Goal: Information Seeking & Learning: Learn about a topic

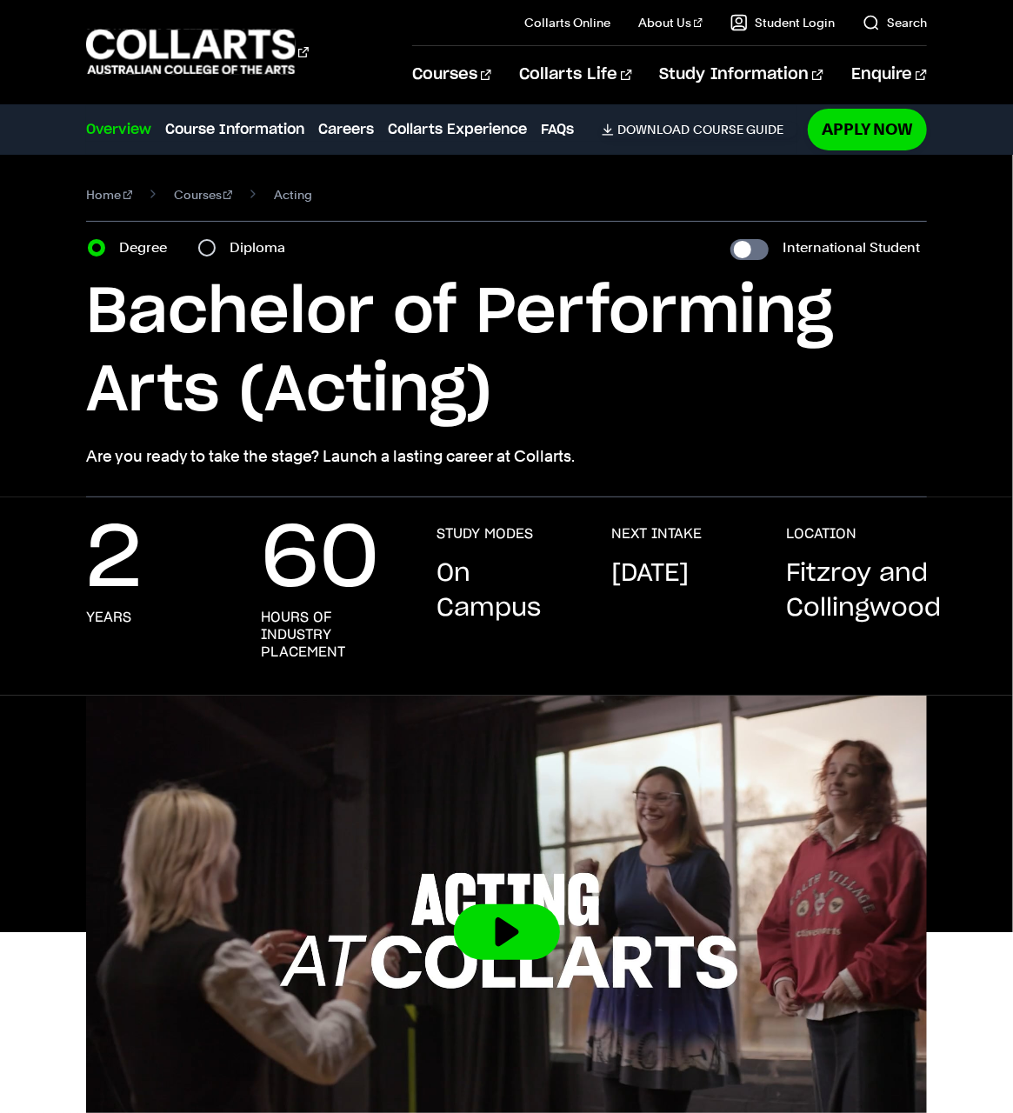
click at [494, 613] on p "On Campus" at bounding box center [507, 592] width 140 height 70
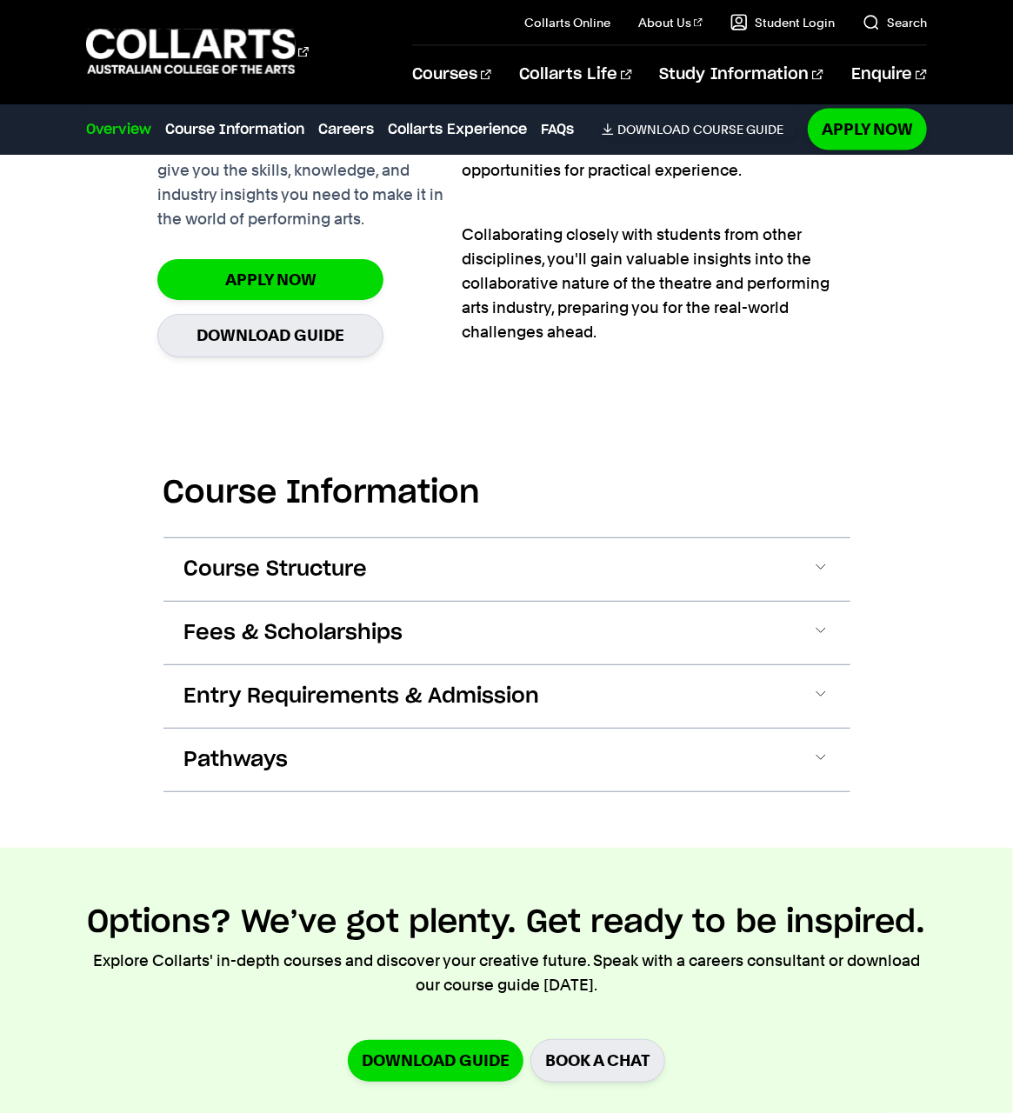
scroll to position [1305, 0]
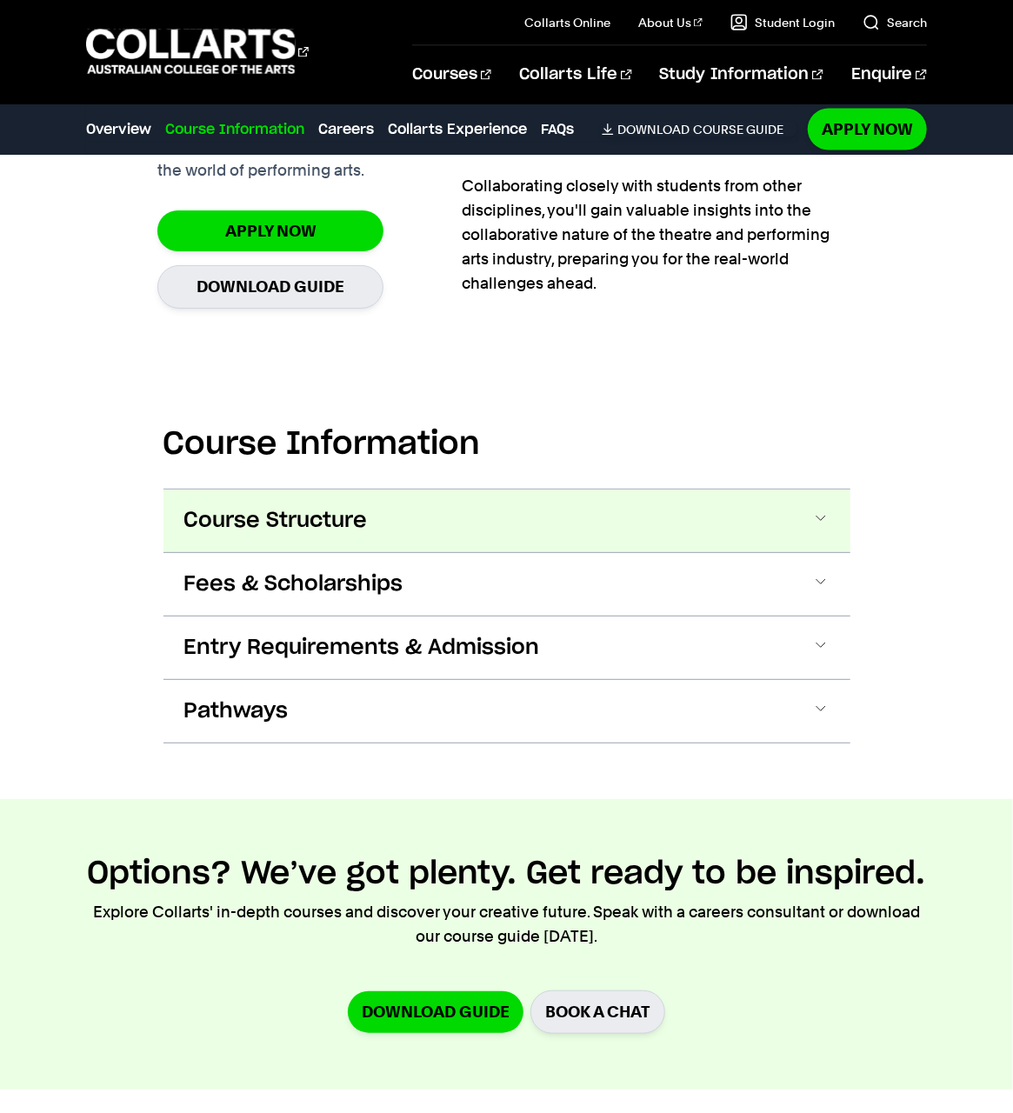
click at [453, 531] on button "Course Structure" at bounding box center [507, 521] width 687 height 63
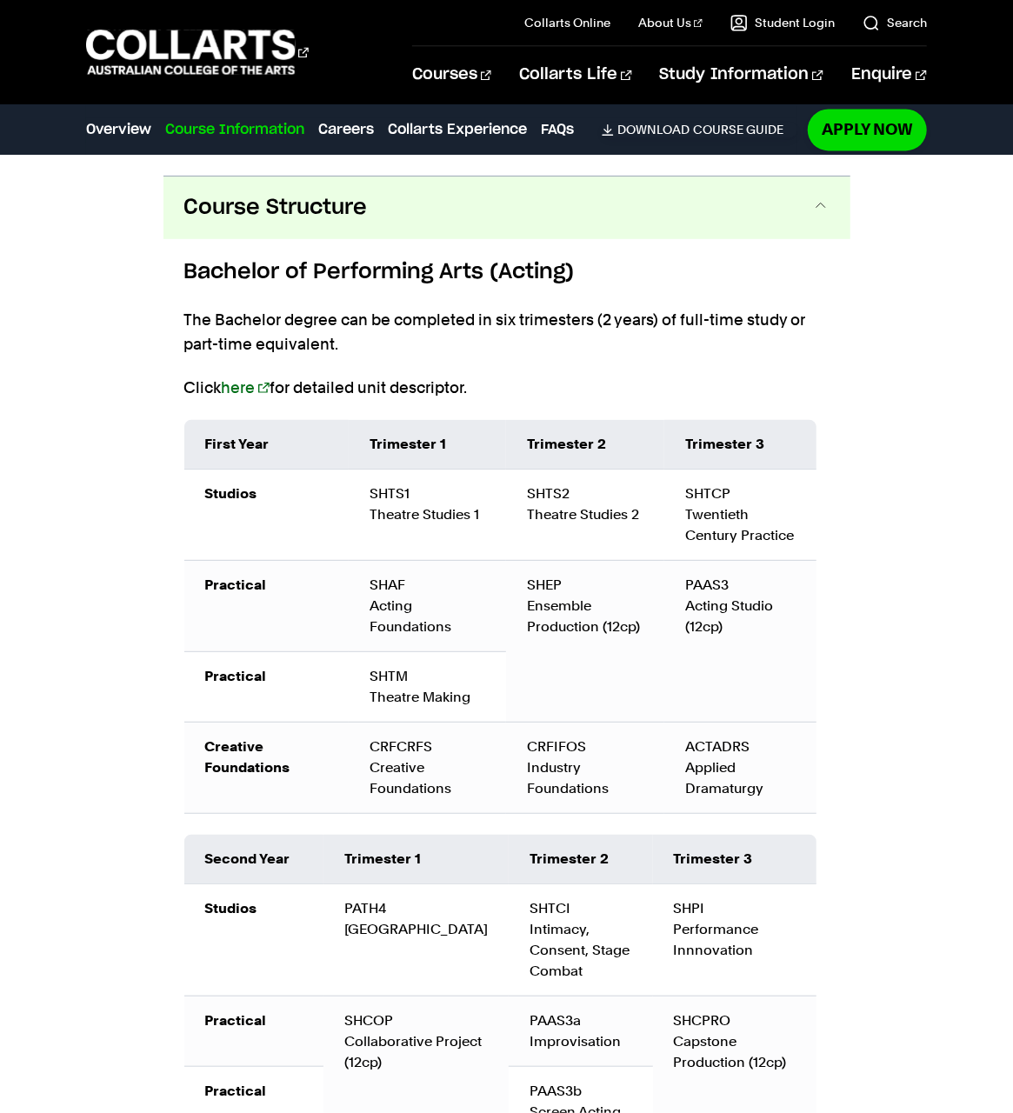
scroll to position [1636, 0]
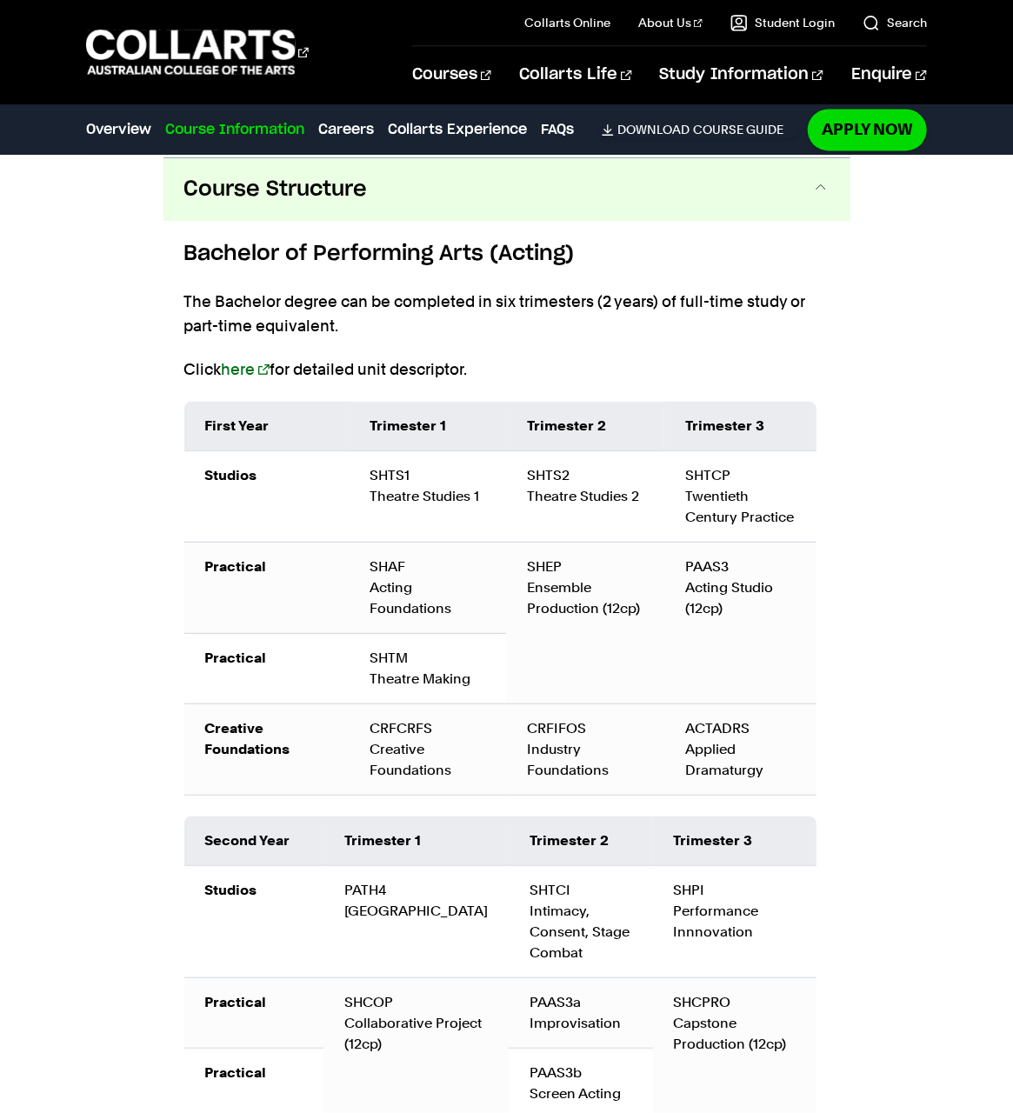
click at [886, 496] on div "Course Information Course Structure Bachelor of Performing Arts (Acting) The Ba…" at bounding box center [506, 827] width 1013 height 1631
click at [870, 530] on div "Course Information Course Structure Bachelor of Performing Arts (Acting) The Ba…" at bounding box center [506, 827] width 1013 height 1631
click at [241, 370] on link "here" at bounding box center [246, 369] width 48 height 18
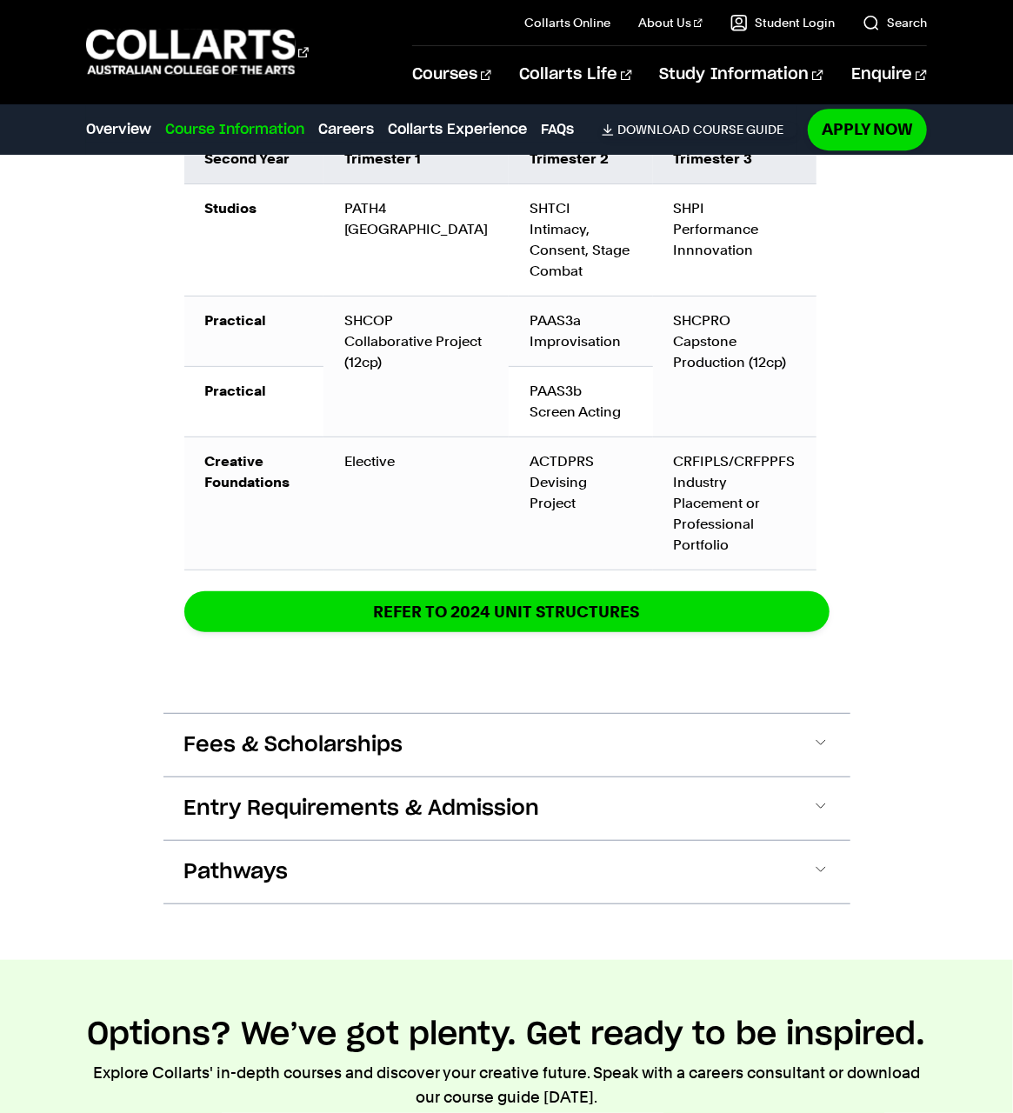
scroll to position [2332, 0]
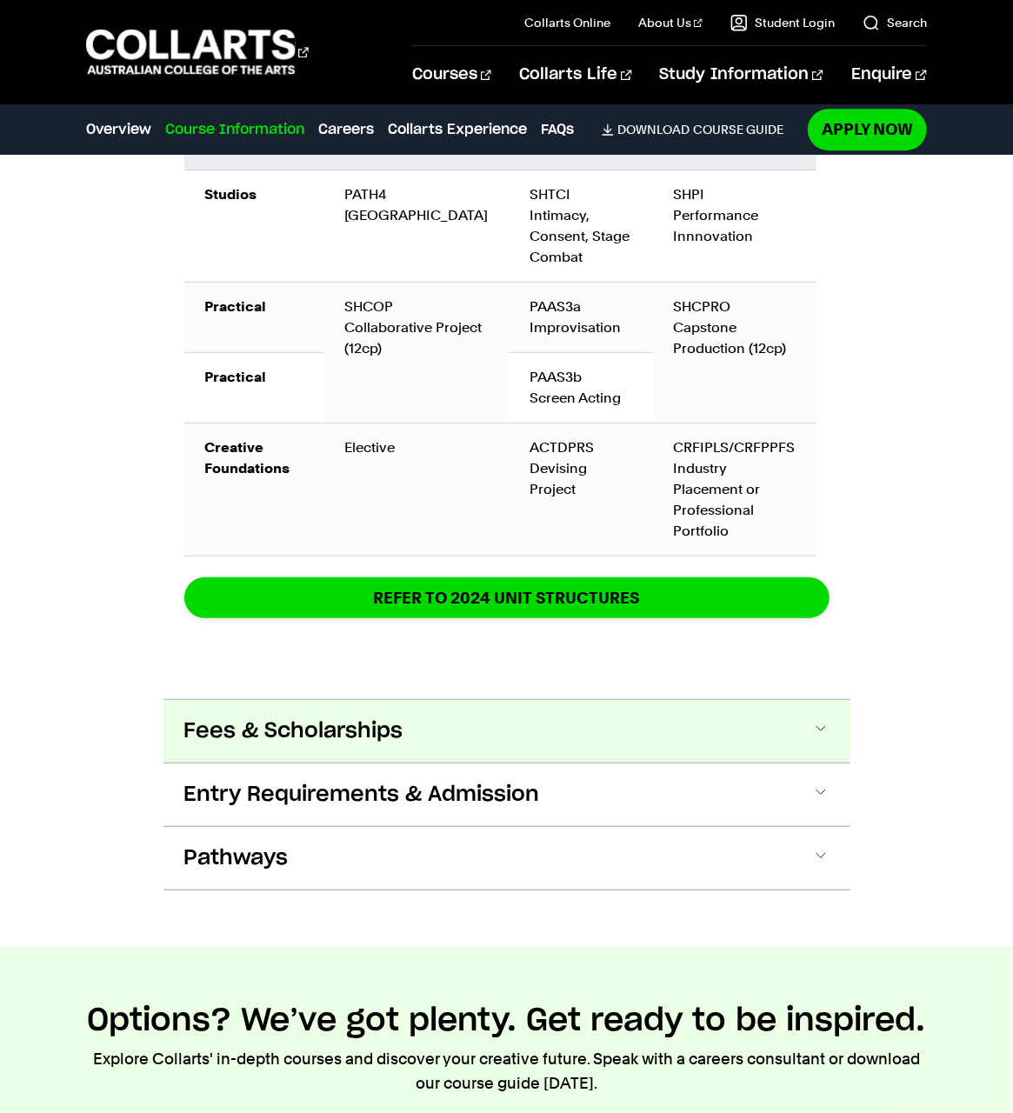
click at [509, 726] on button "Fees & Scholarships" at bounding box center [507, 731] width 687 height 63
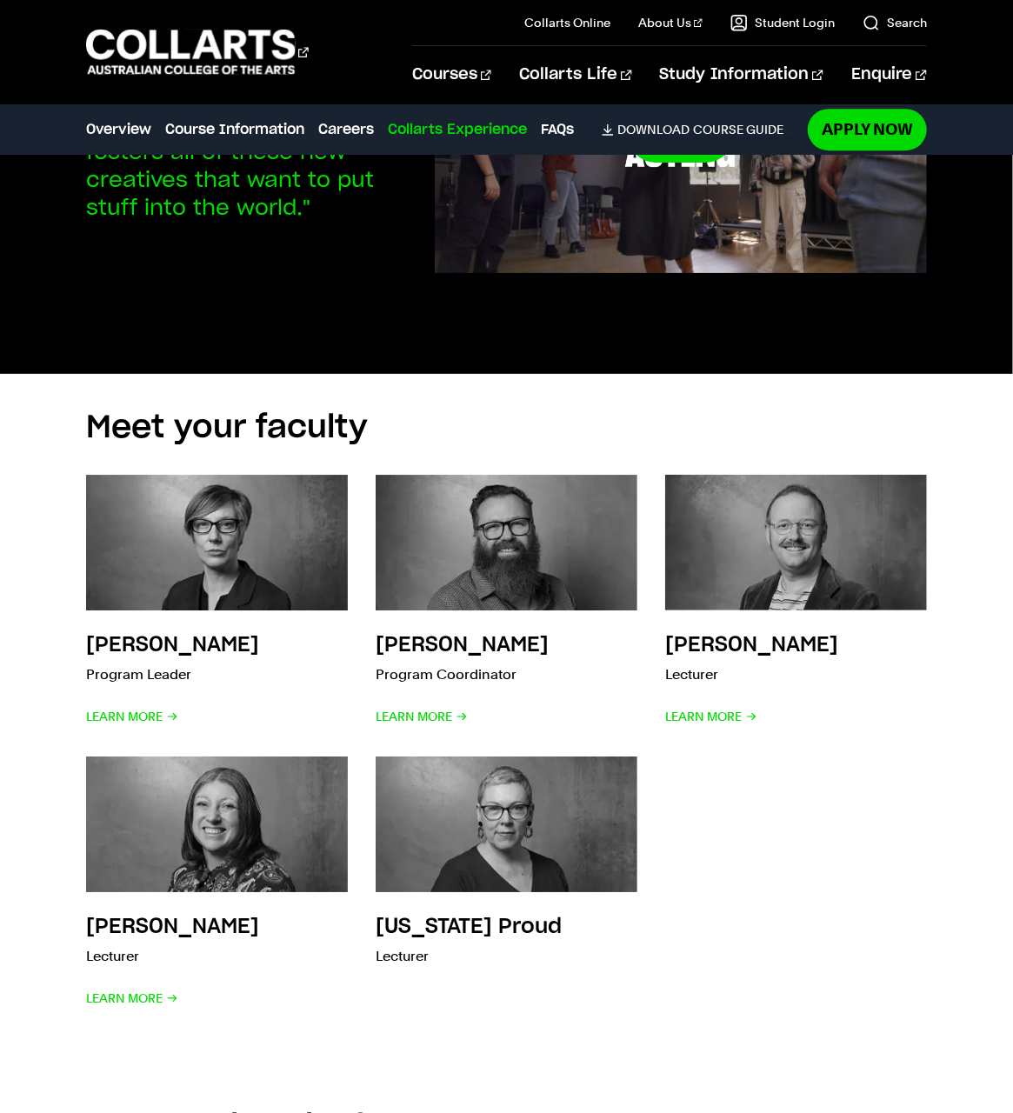
scroll to position [5393, 0]
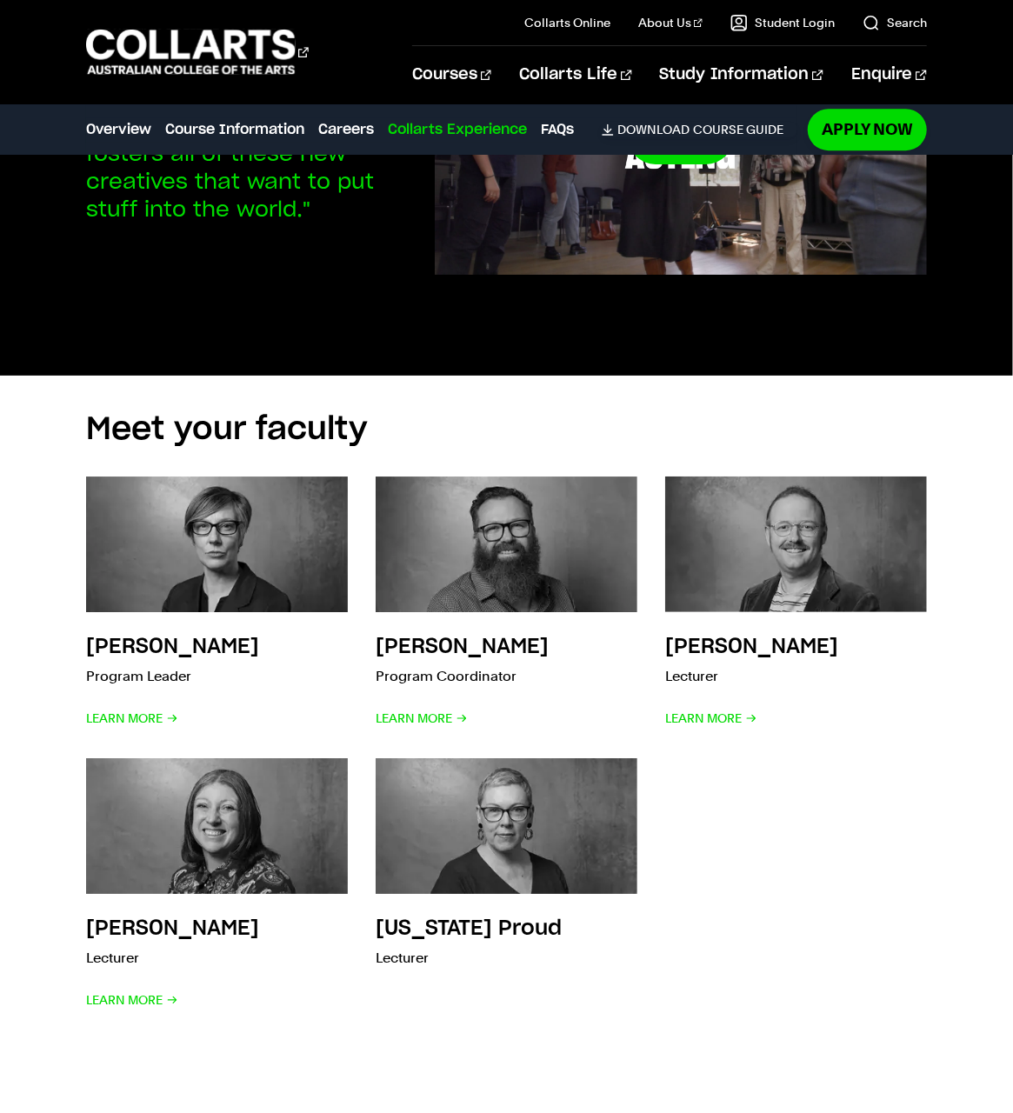
drag, startPoint x: 415, startPoint y: 915, endPoint x: 812, endPoint y: 945, distance: 397.8
click at [812, 946] on div "Briony Dunn Program Leader Learn More Justin Green Program Coordinator Learn Mo…" at bounding box center [506, 745] width 841 height 592
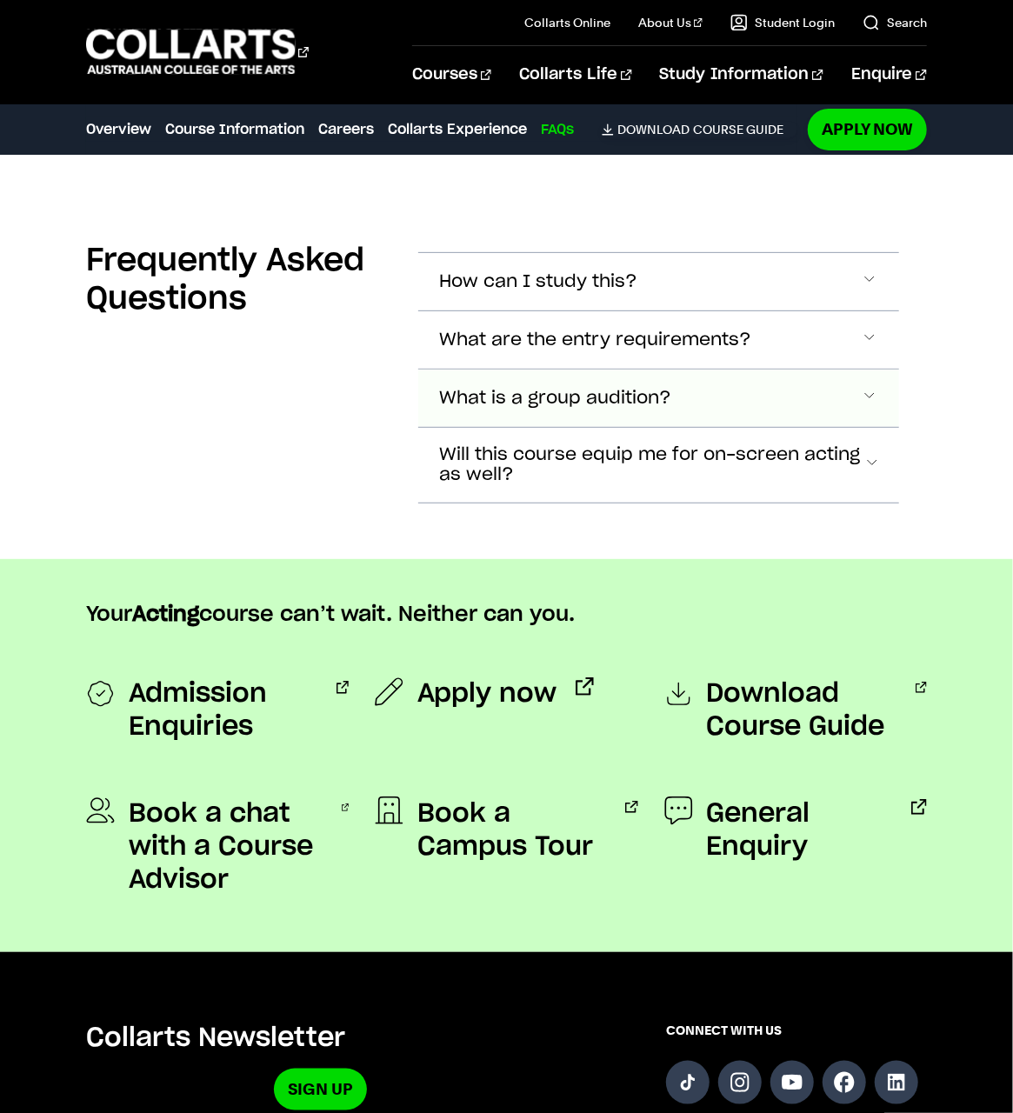
scroll to position [6263, 0]
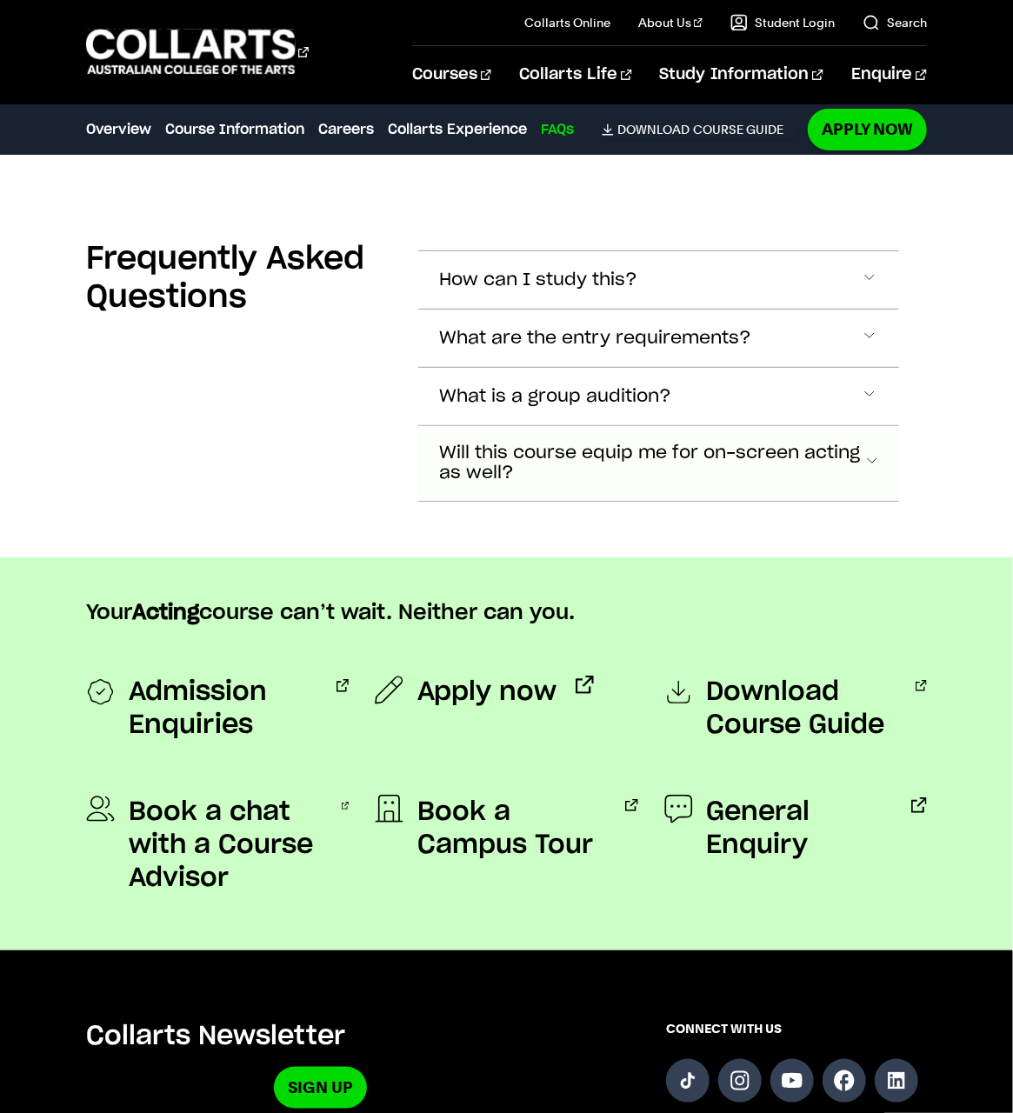
click at [592, 291] on span "Will this course equip me for on-screen acting as well?" at bounding box center [538, 281] width 198 height 20
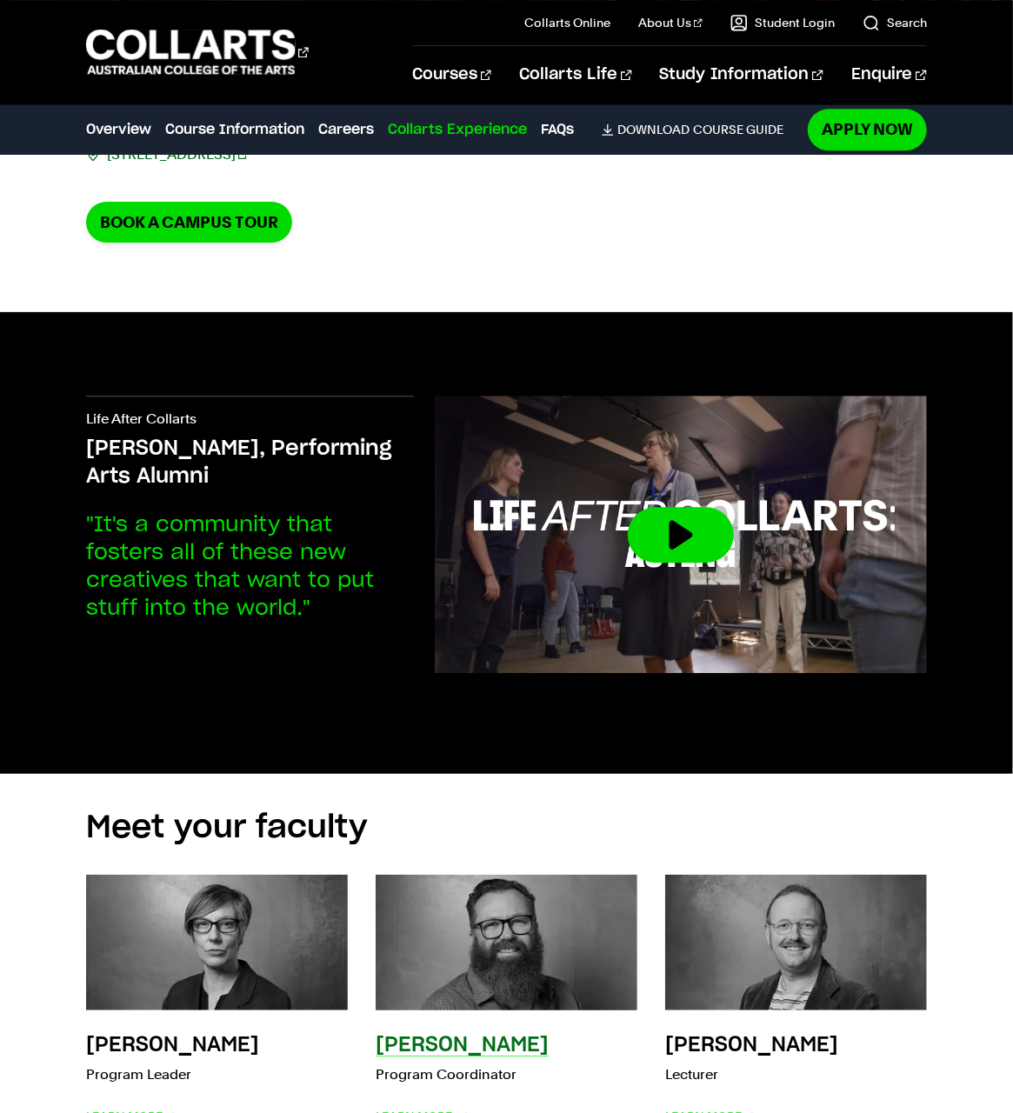
scroll to position [4830, 0]
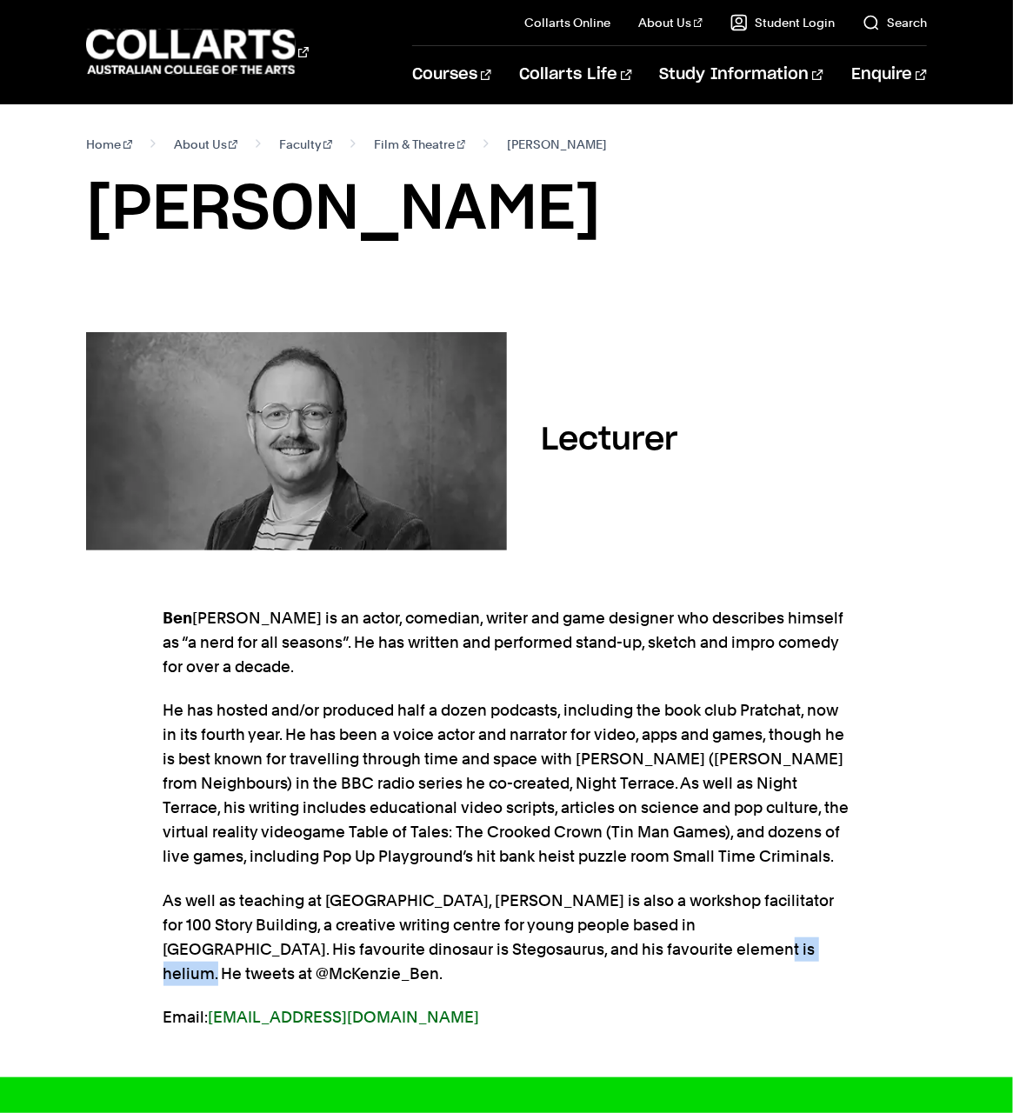
drag, startPoint x: 631, startPoint y: 947, endPoint x: 736, endPoint y: 952, distance: 105.3
click at [736, 952] on p "As well as teaching at [GEOGRAPHIC_DATA], [PERSON_NAME] is also a workshop faci…" at bounding box center [507, 937] width 687 height 97
copy p "McKenzie_Ben"
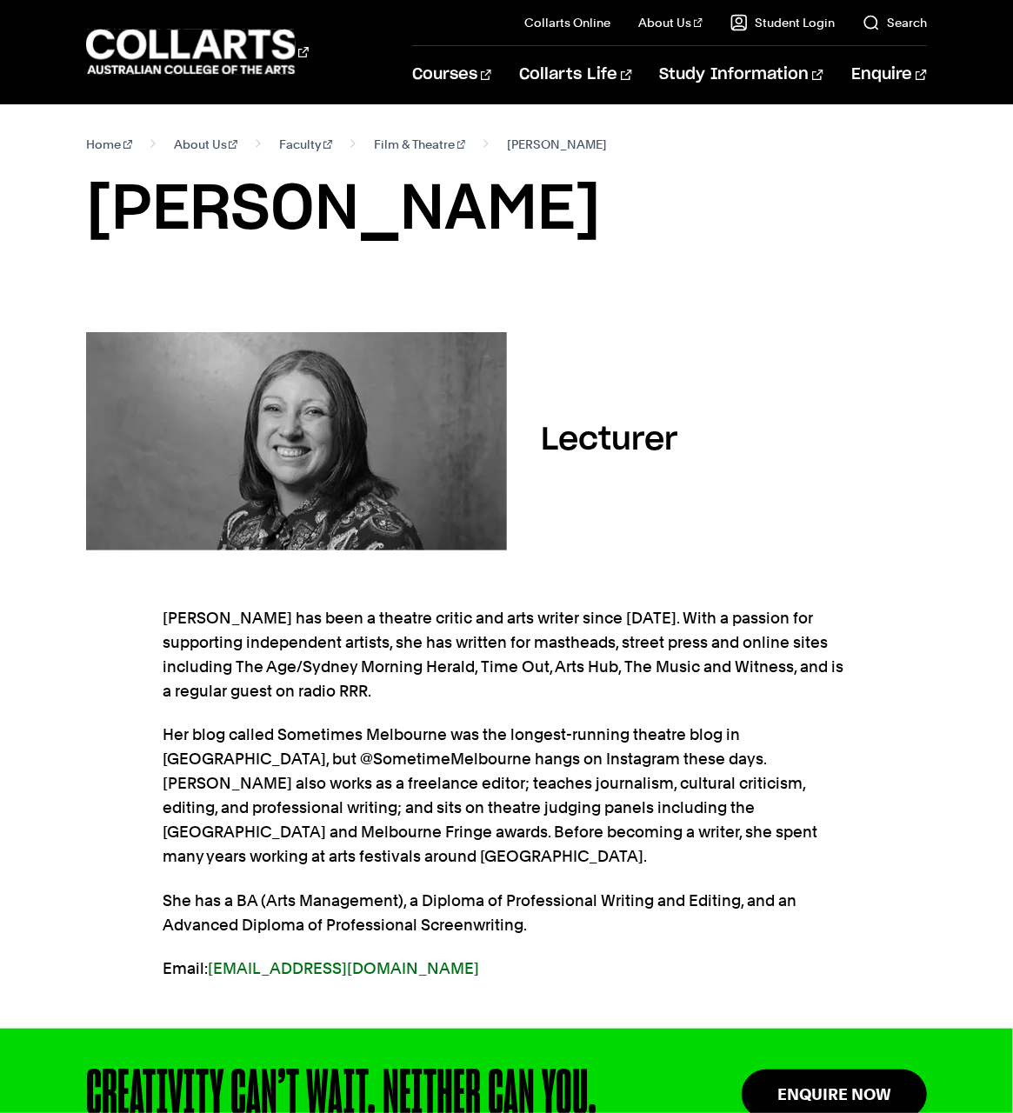
click at [714, 278] on section "Home About Us Faculty Film & Theatre Anne-Marie Peard Anne-Marie Peard" at bounding box center [506, 204] width 841 height 200
